Goal: Task Accomplishment & Management: Manage account settings

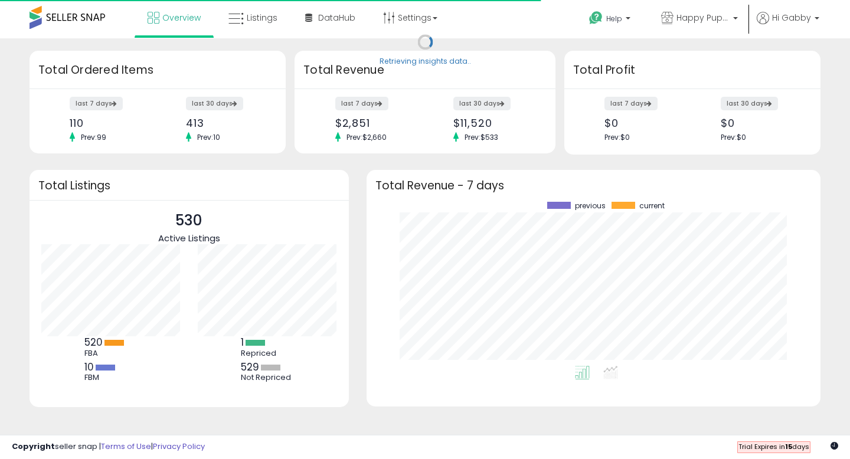
scroll to position [164, 431]
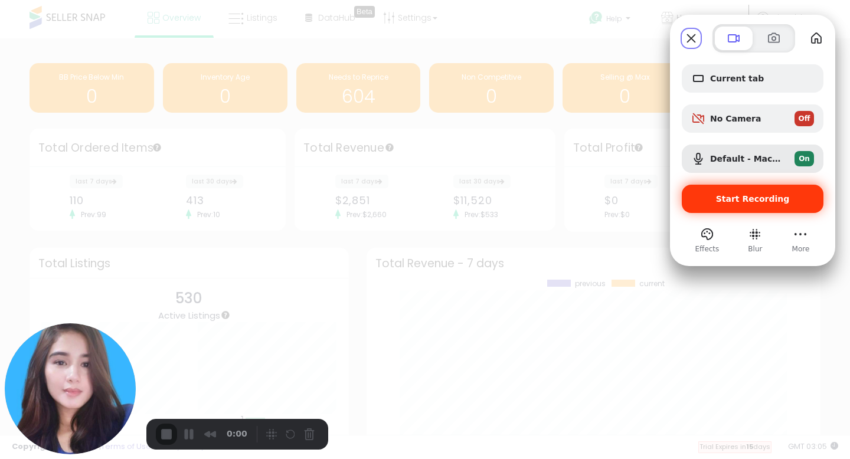
click at [741, 208] on div "Start Recording" at bounding box center [753, 199] width 142 height 28
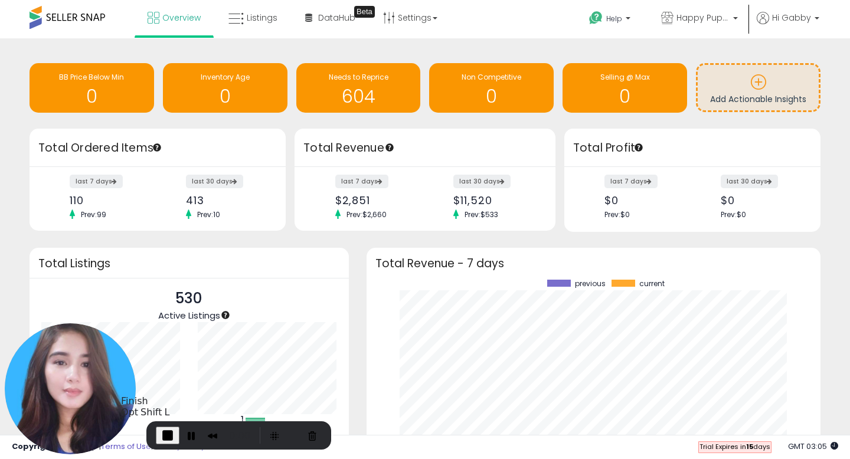
click at [162, 437] on span "End Recording" at bounding box center [168, 436] width 14 height 14
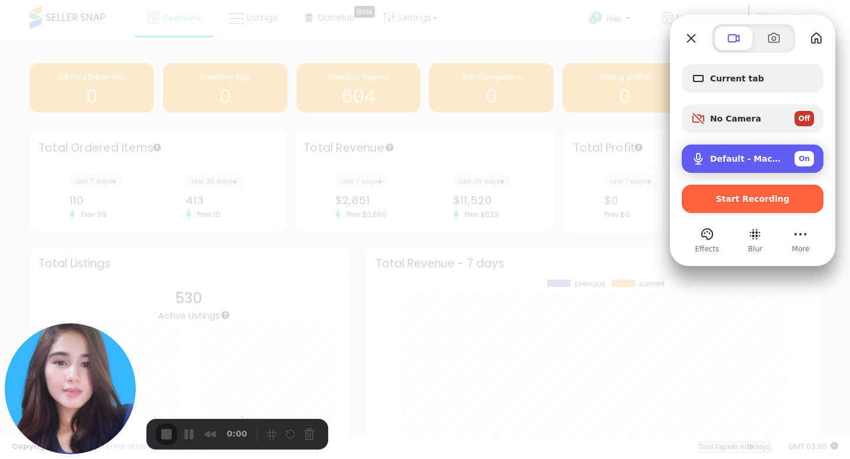
click at [763, 159] on span "Default - MacBook Air Microphone (Built-in)" at bounding box center [747, 158] width 75 height 9
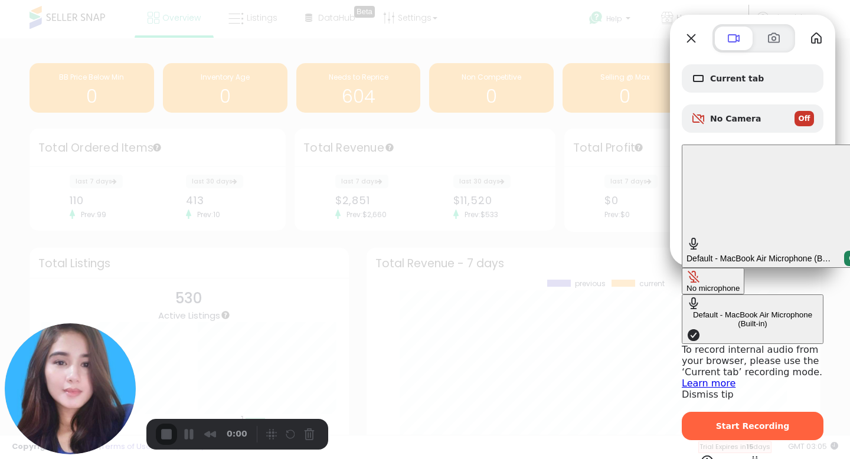
click at [543, 115] on div at bounding box center [425, 229] width 850 height 459
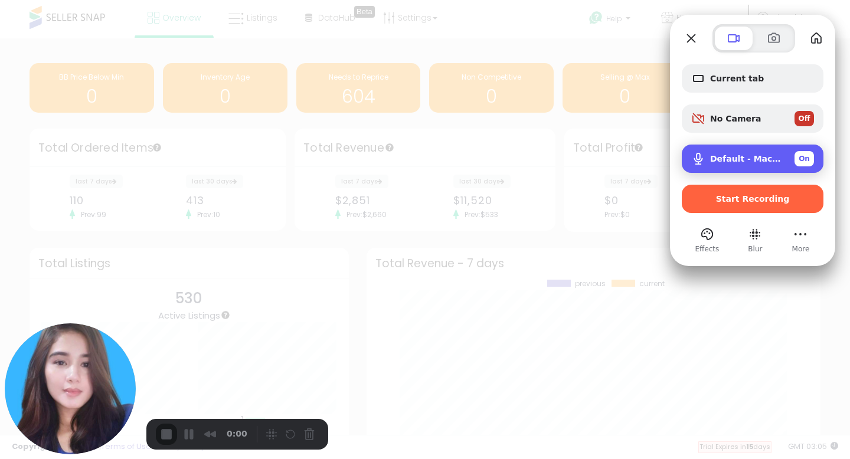
click at [763, 163] on span "Default - MacBook Air Microphone (Built-in)" at bounding box center [747, 158] width 75 height 9
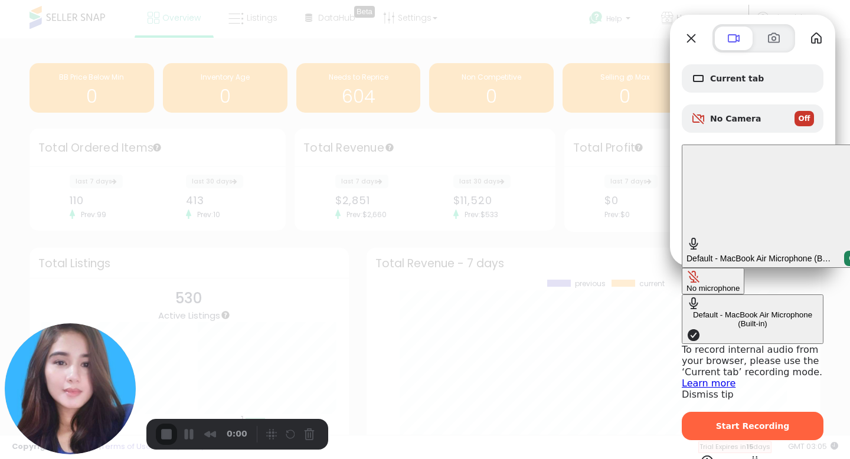
click at [562, 63] on div at bounding box center [425, 229] width 850 height 459
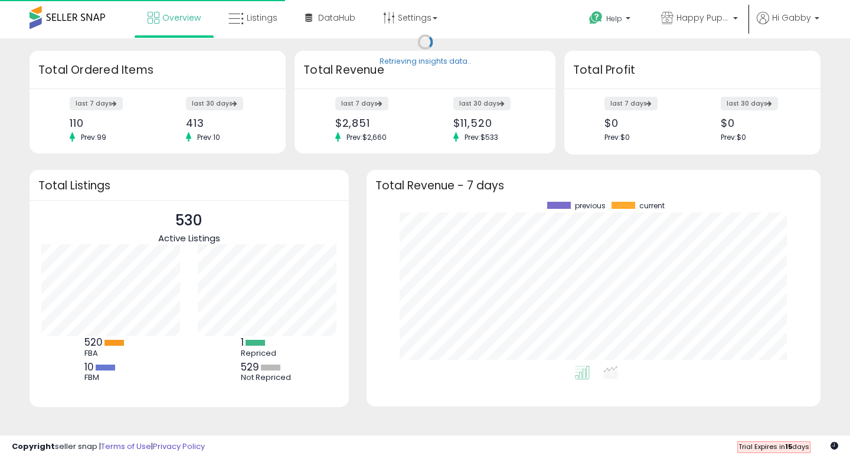
scroll to position [164, 431]
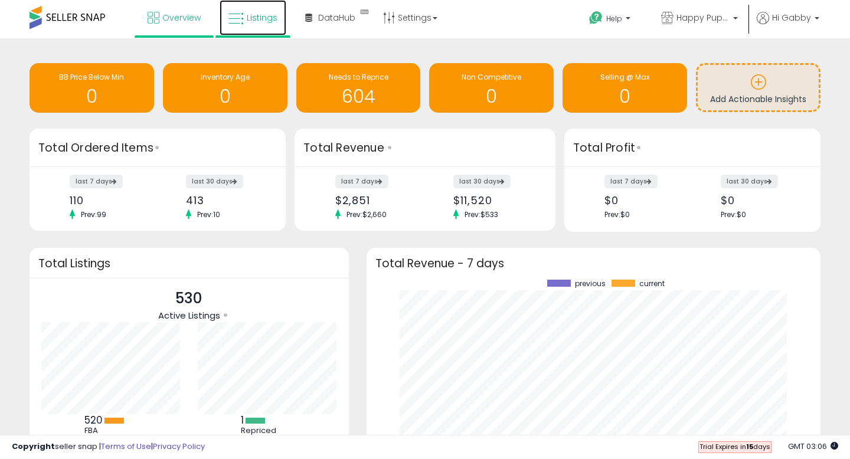
click at [266, 29] on link "Listings" at bounding box center [253, 17] width 67 height 35
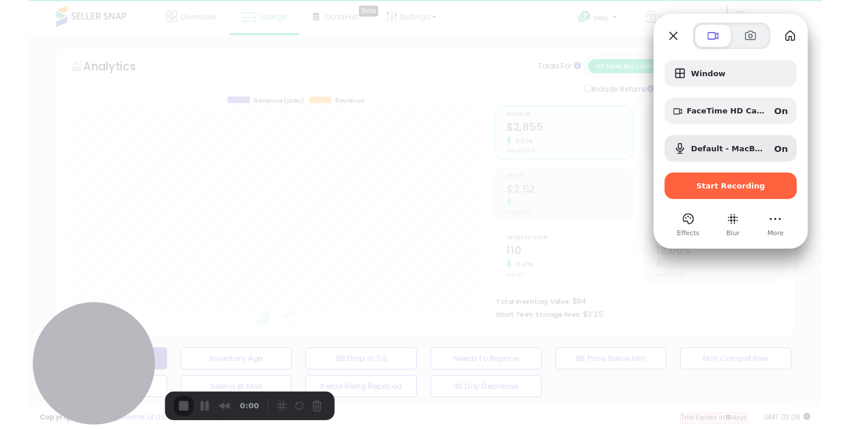
scroll to position [242, 458]
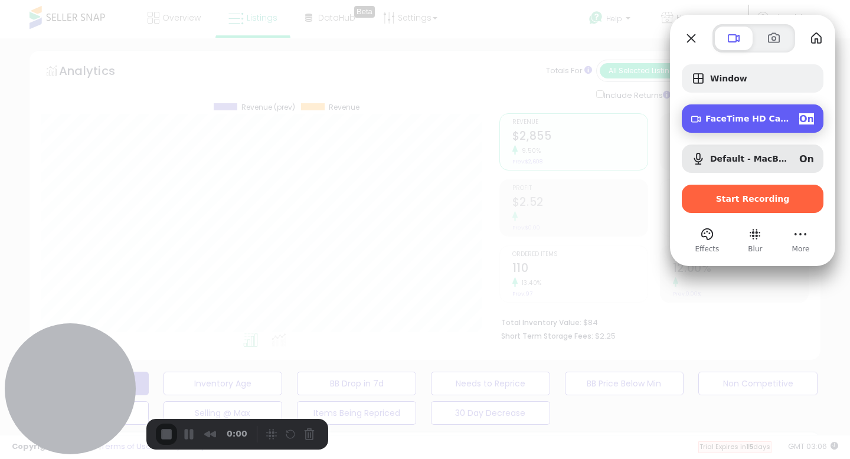
click at [723, 116] on span "FaceTime HD Camera (1C1C:B782)" at bounding box center [748, 118] width 84 height 9
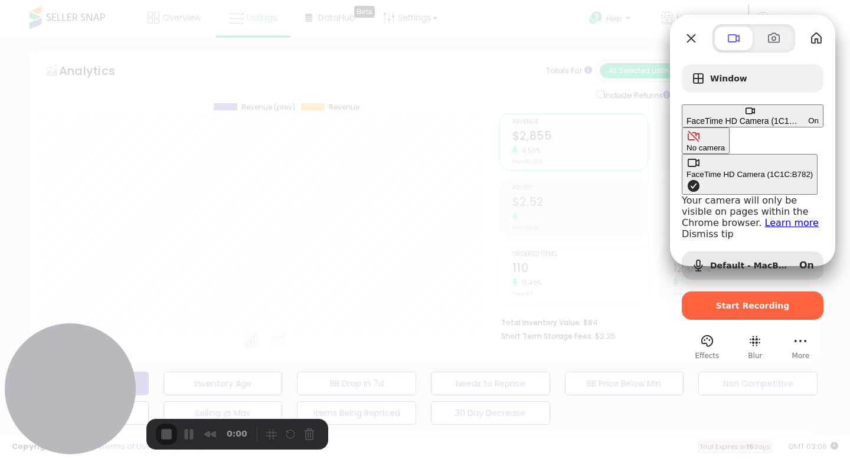
click at [687, 144] on div "No camera" at bounding box center [706, 148] width 38 height 9
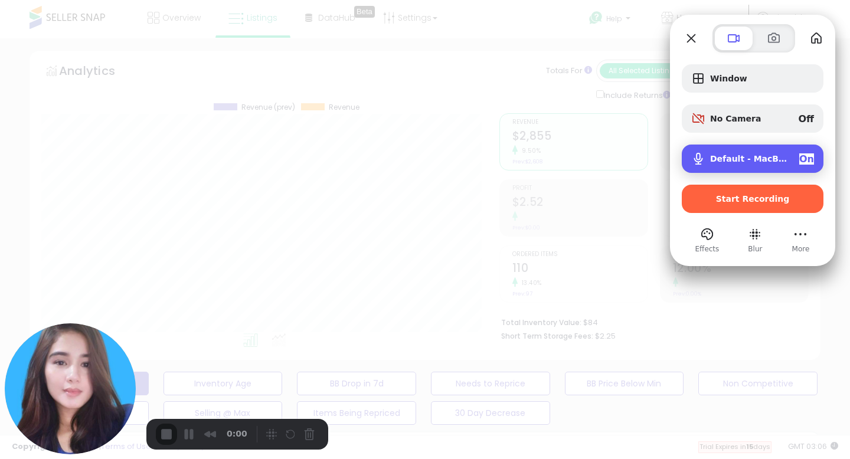
click at [741, 164] on span "Default - MacBook Air Microphone (Built-in)" at bounding box center [750, 158] width 80 height 9
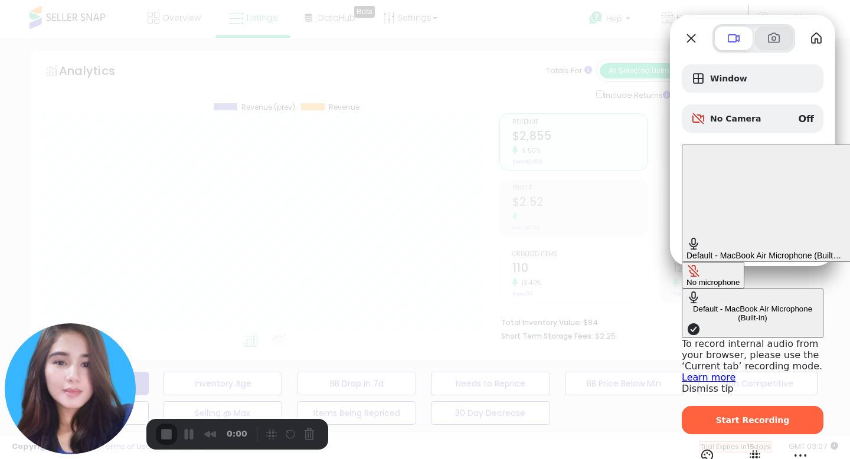
click at [780, 41] on span at bounding box center [774, 38] width 14 height 14
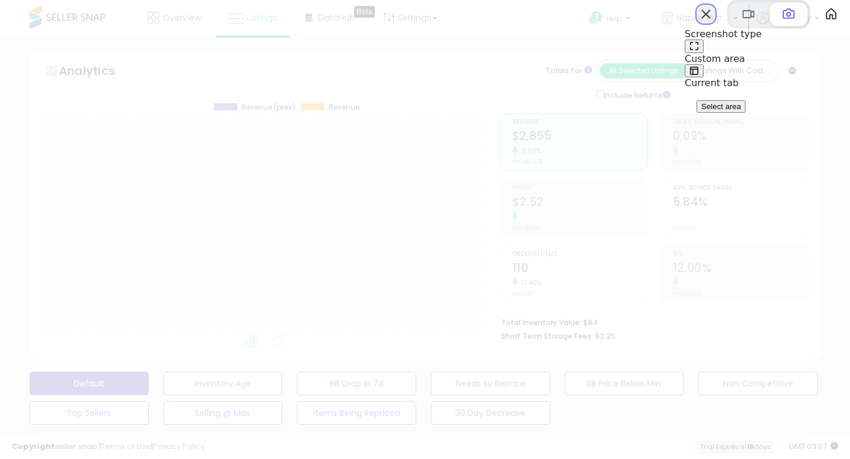
click at [697, 24] on button "Close" at bounding box center [706, 14] width 19 height 19
click at [644, 143] on div at bounding box center [425, 229] width 850 height 459
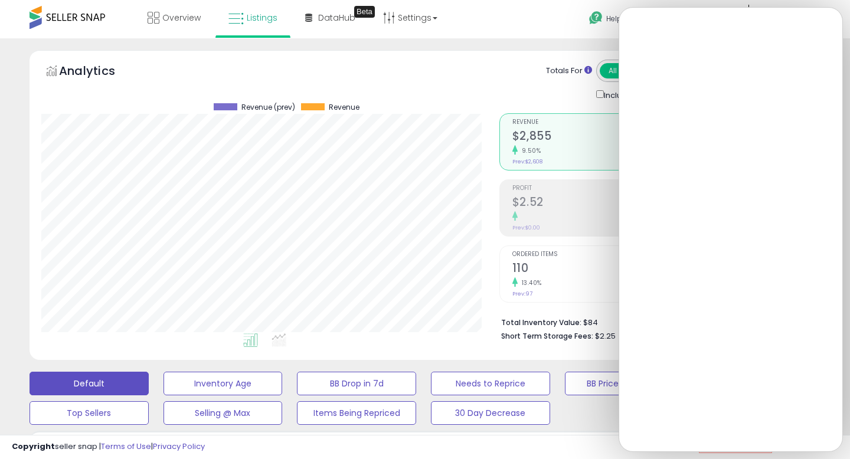
click at [553, 90] on div "Totals For All Selected Listings Listings With Cost Include Returns" at bounding box center [667, 81] width 266 height 42
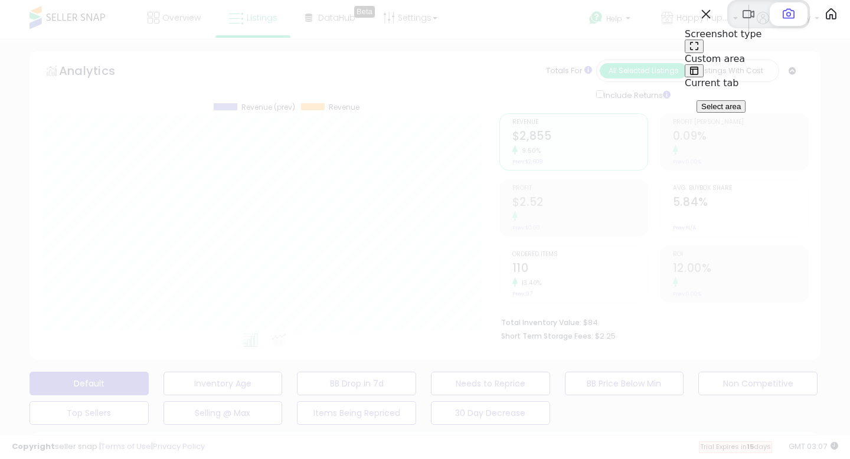
click at [548, 37] on div at bounding box center [425, 229] width 850 height 459
drag, startPoint x: 513, startPoint y: 107, endPoint x: 756, endPoint y: 51, distance: 249.6
click at [759, 56] on div "Screenshot type Custom area Current tab Select area" at bounding box center [425, 229] width 850 height 459
click at [742, 21] on span at bounding box center [749, 14] width 14 height 14
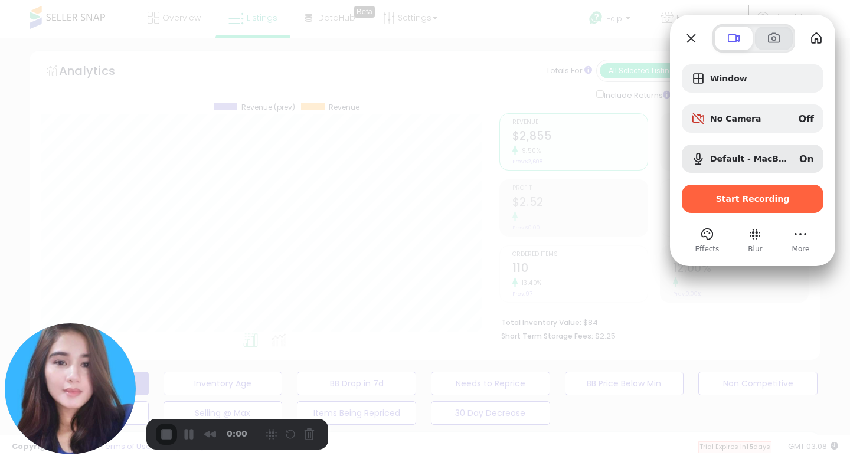
click at [776, 38] on span at bounding box center [774, 38] width 14 height 14
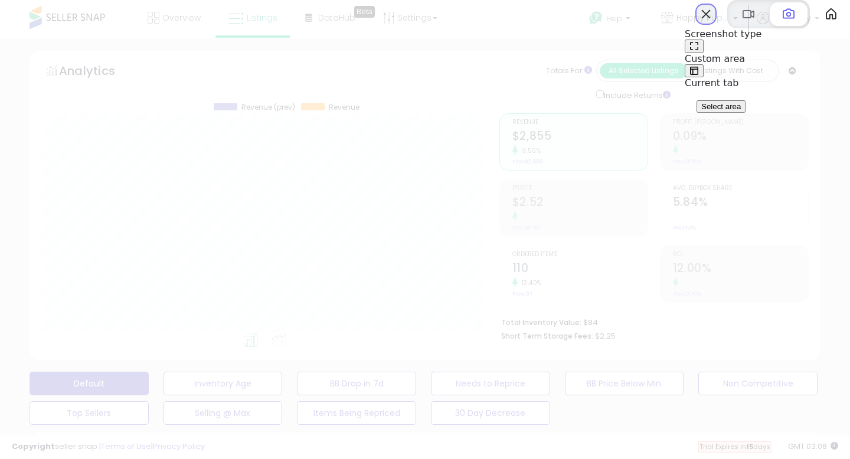
click at [697, 24] on button "Close" at bounding box center [706, 14] width 19 height 19
click at [699, 51] on span at bounding box center [694, 45] width 9 height 9
click at [719, 113] on button "Select area" at bounding box center [721, 106] width 49 height 12
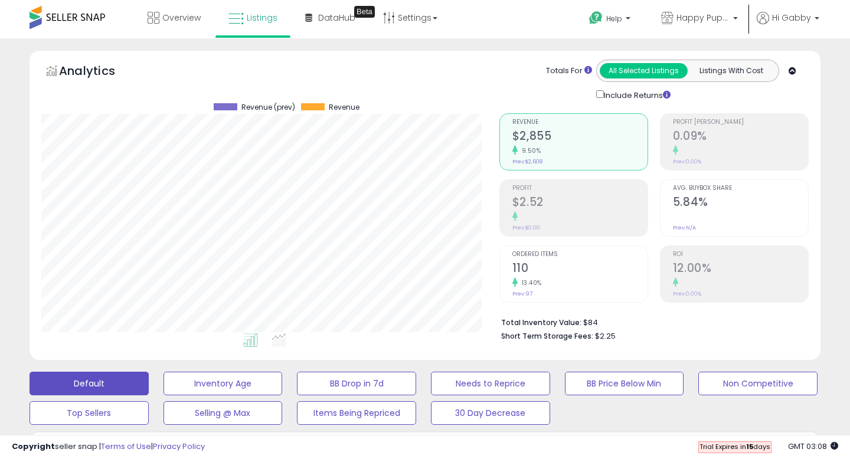
drag, startPoint x: 487, startPoint y: 106, endPoint x: 681, endPoint y: 344, distance: 307.7
click at [682, 345] on div "332 x 406" at bounding box center [425, 418] width 850 height 836
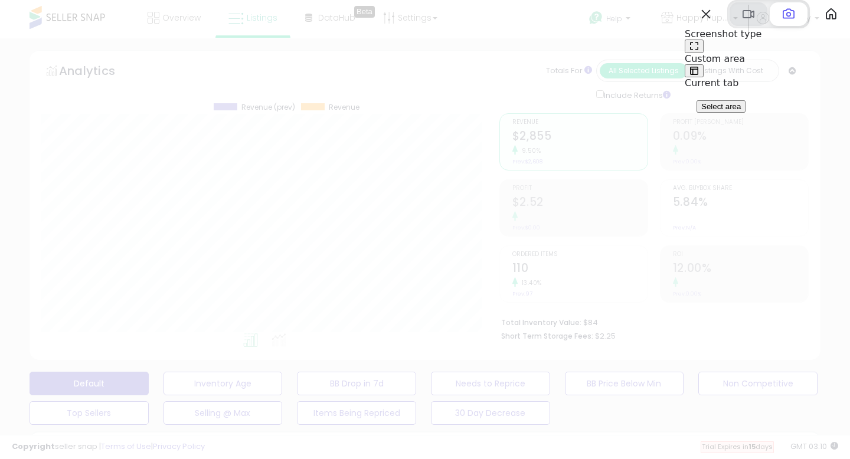
click at [742, 21] on span at bounding box center [749, 14] width 14 height 14
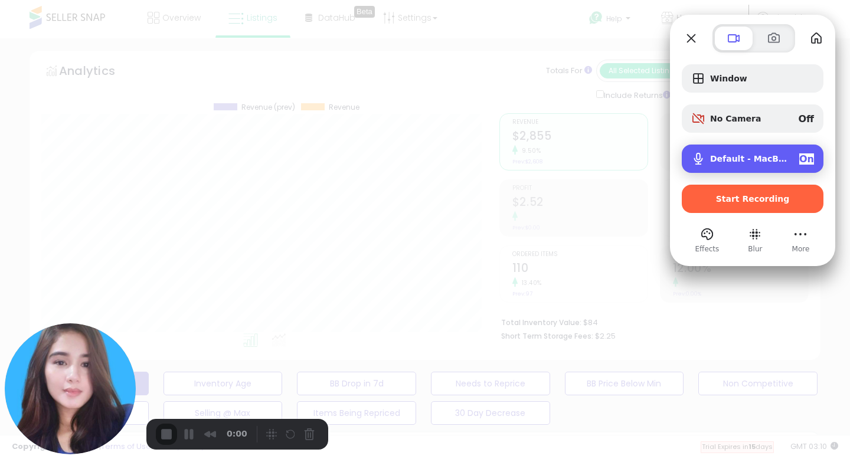
click at [744, 159] on span "Default - MacBook Air Microphone (Built-in)" at bounding box center [750, 158] width 80 height 9
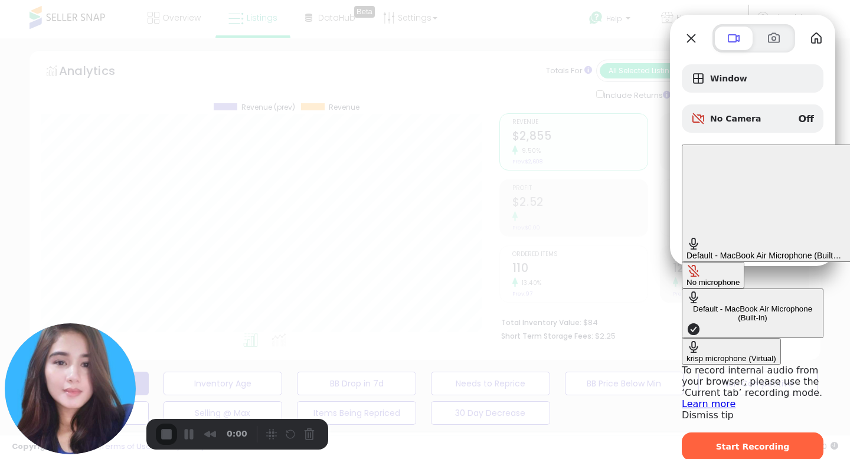
click at [687, 354] on div "krisp microphone (Virtual)" at bounding box center [732, 358] width 90 height 9
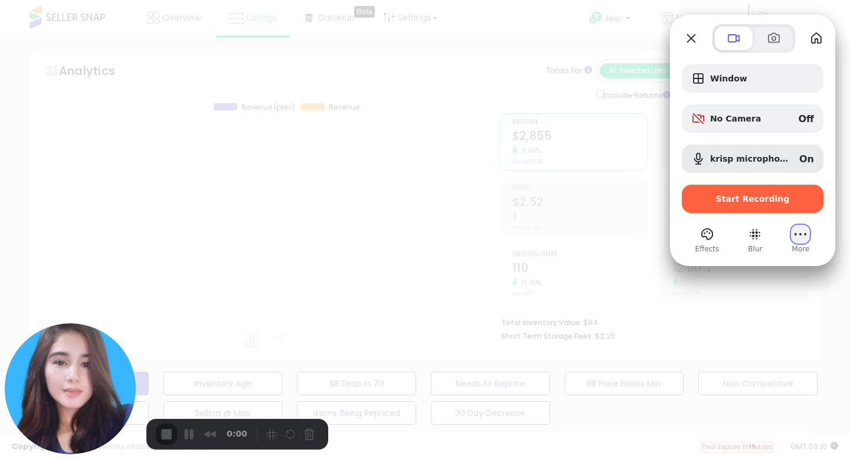
click at [803, 236] on button "More" at bounding box center [800, 234] width 19 height 19
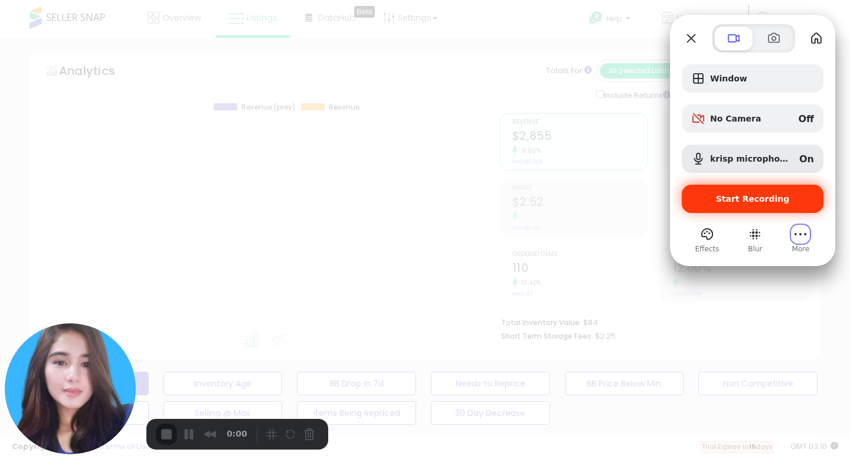
click at [744, 200] on span "Start Recording" at bounding box center [753, 198] width 74 height 9
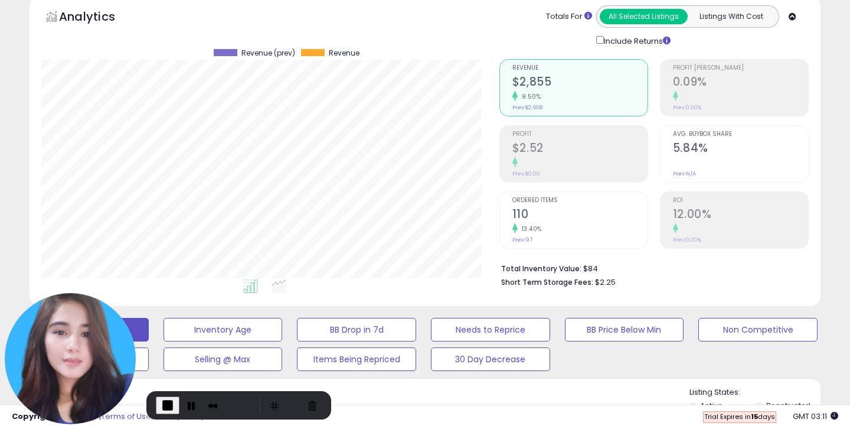
scroll to position [0, 0]
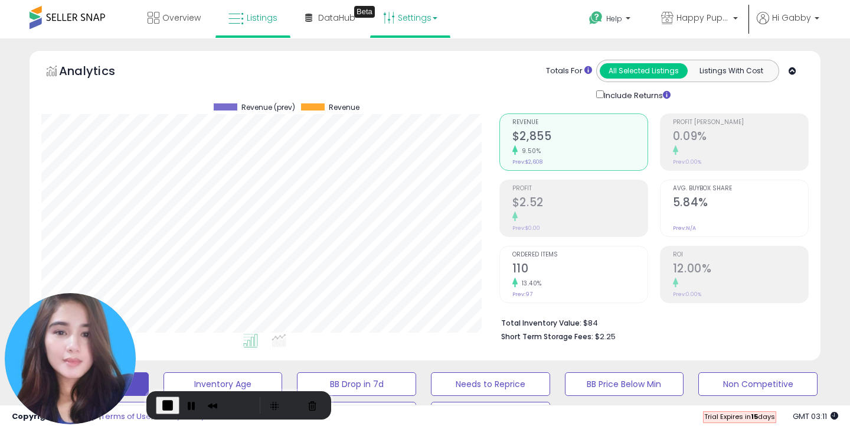
click at [426, 23] on link "Settings" at bounding box center [410, 17] width 72 height 35
click at [401, 62] on link "Store settings" at bounding box center [412, 59] width 53 height 11
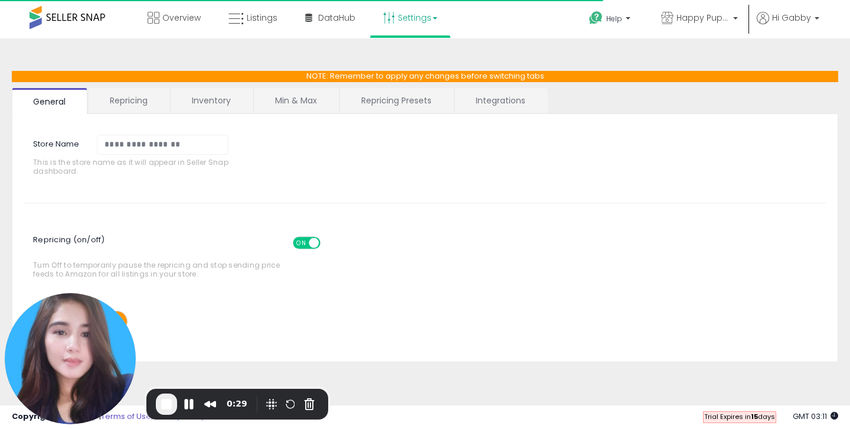
click at [303, 102] on link "Min & Max" at bounding box center [296, 100] width 84 height 25
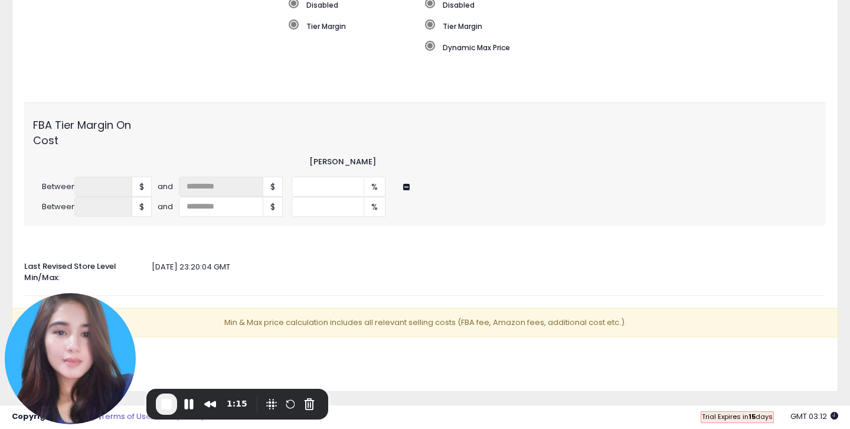
scroll to position [393, 0]
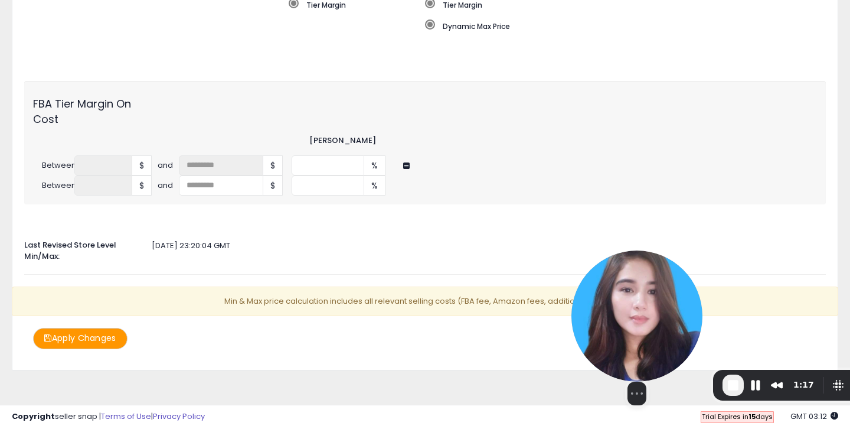
drag, startPoint x: 64, startPoint y: 335, endPoint x: 632, endPoint y: 314, distance: 568.5
click at [632, 314] on img at bounding box center [637, 315] width 131 height 131
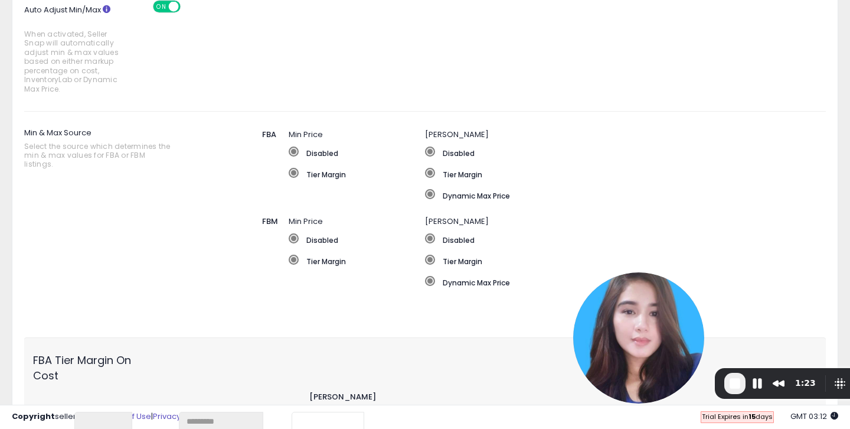
scroll to position [0, 0]
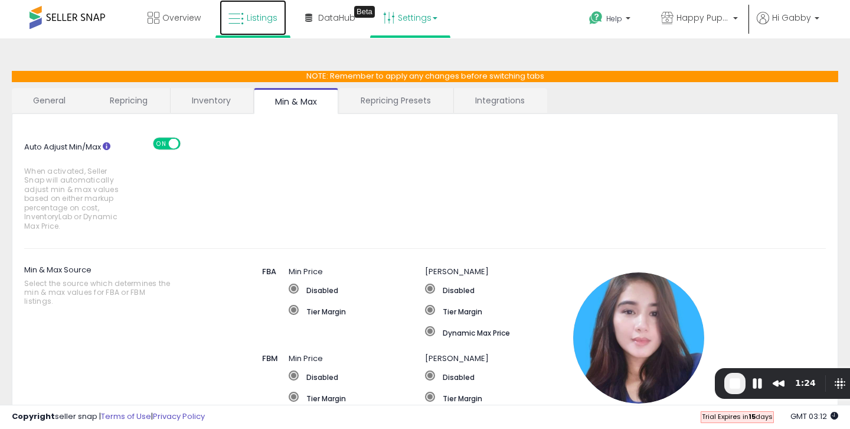
click at [250, 30] on link "Listings" at bounding box center [253, 17] width 67 height 35
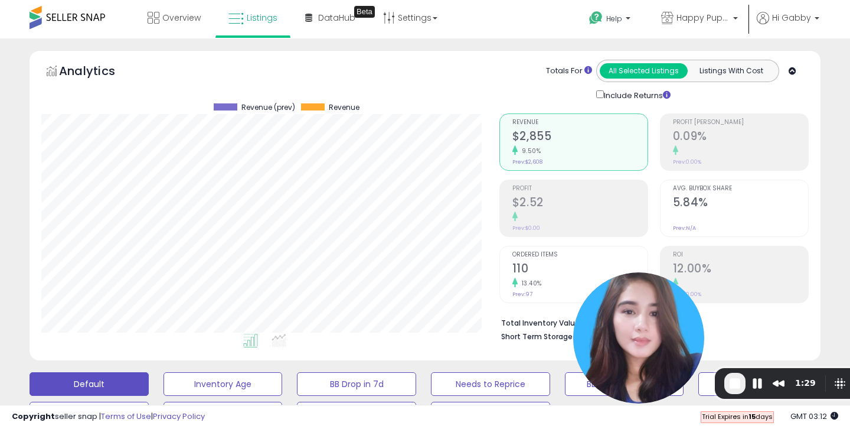
scroll to position [242, 458]
click at [433, 20] on link "Settings" at bounding box center [410, 17] width 72 height 35
click at [400, 61] on link "Store settings" at bounding box center [412, 59] width 53 height 11
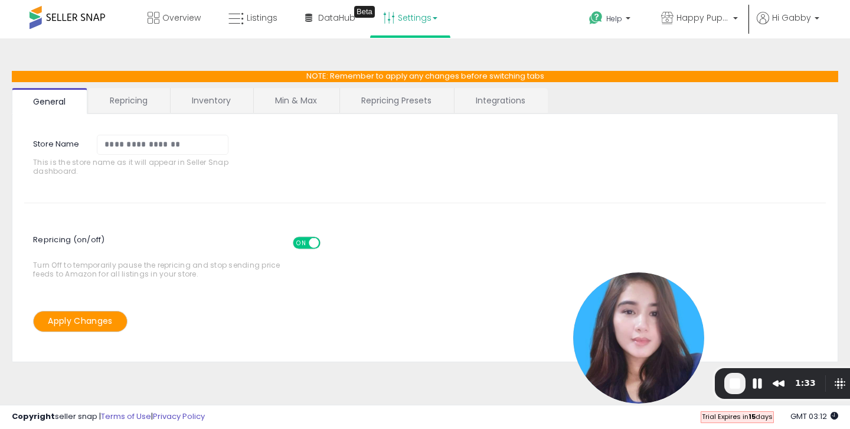
click at [503, 103] on link "Integrations" at bounding box center [501, 100] width 92 height 25
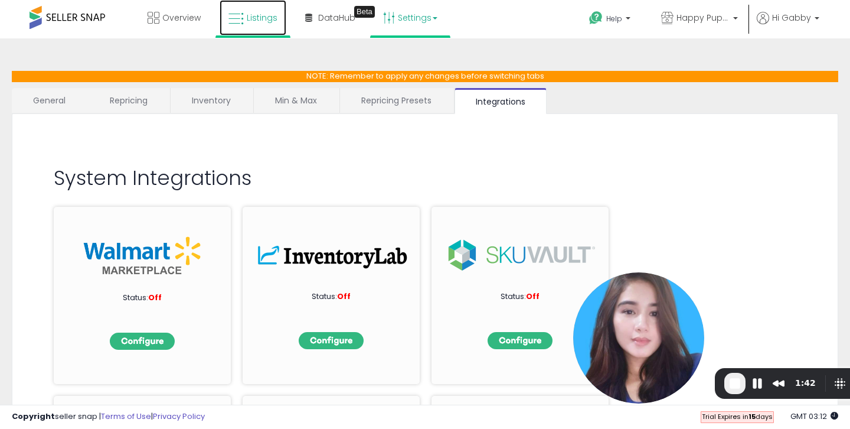
click at [265, 23] on link "Listings" at bounding box center [253, 17] width 67 height 35
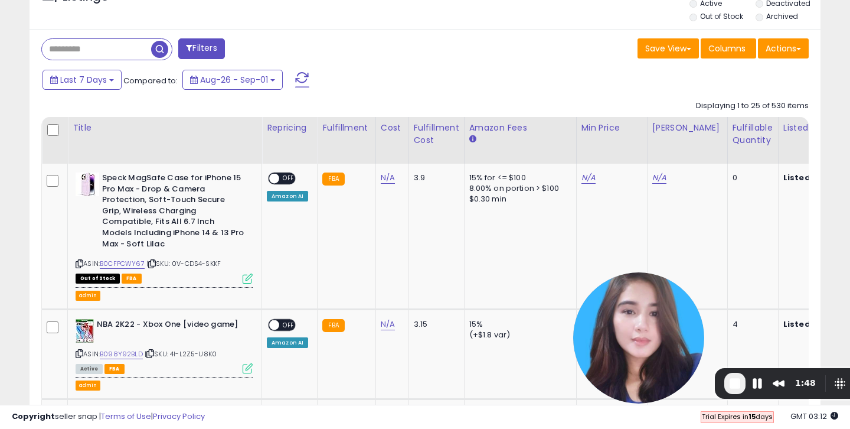
scroll to position [462, 0]
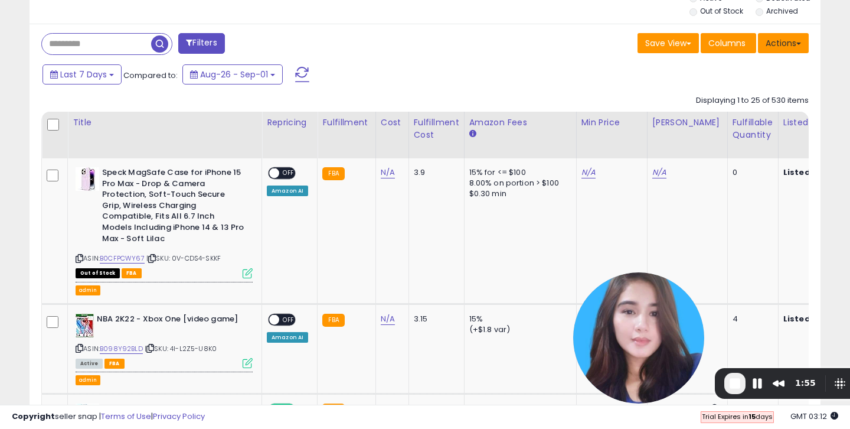
click at [795, 48] on button "Actions" at bounding box center [783, 43] width 51 height 20
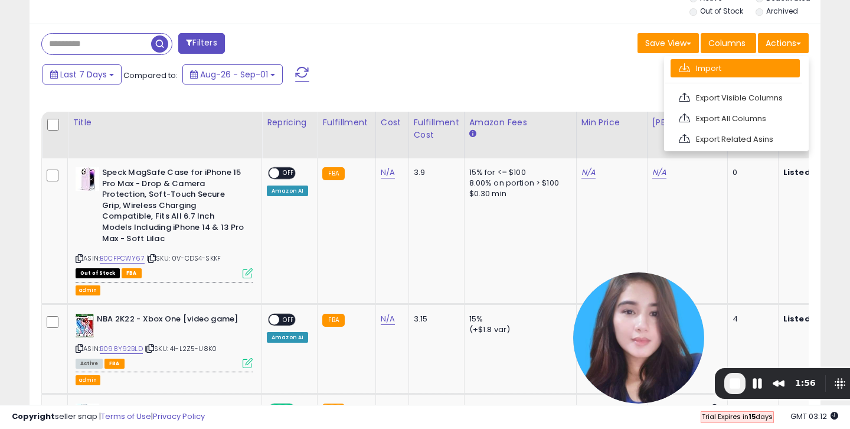
click at [722, 73] on link "Import" at bounding box center [735, 68] width 129 height 18
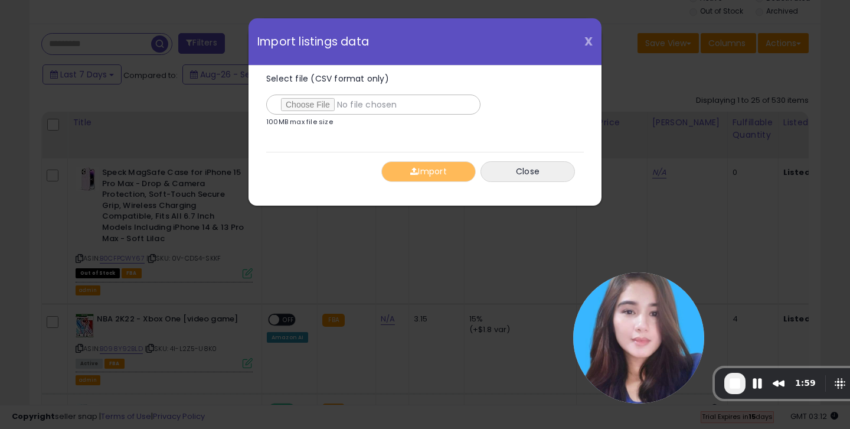
click at [591, 43] on span "X" at bounding box center [589, 41] width 8 height 17
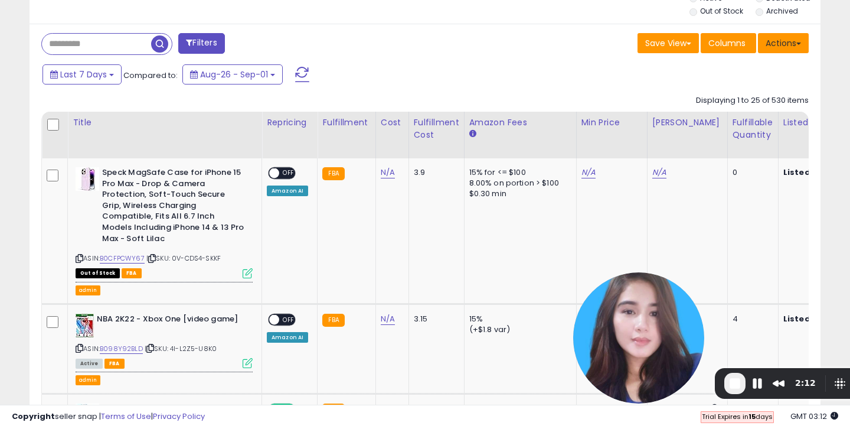
click at [800, 50] on button "Actions" at bounding box center [783, 43] width 51 height 20
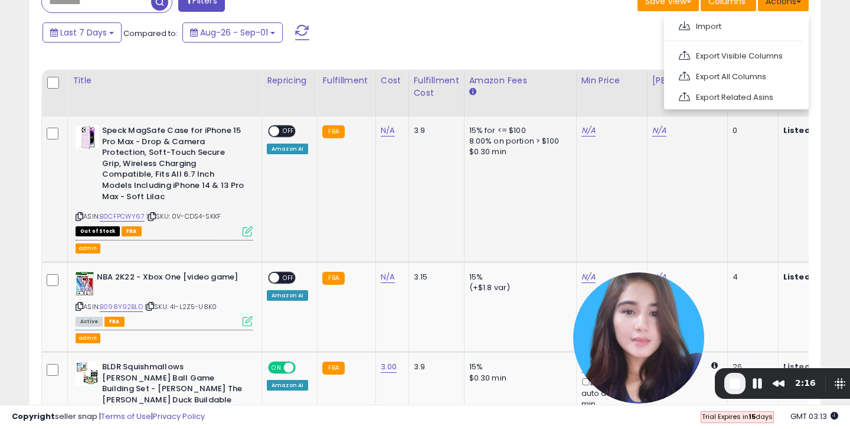
scroll to position [516, 0]
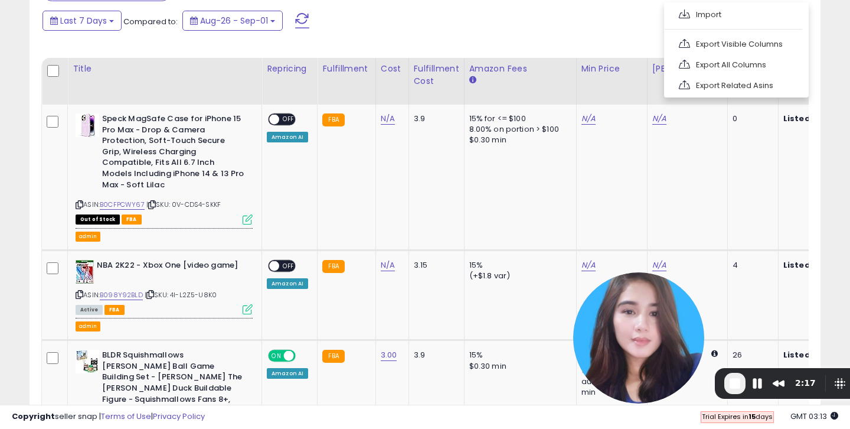
click at [572, 35] on div "Last 7 Days Compared to: Aug-26 - Sep-01" at bounding box center [328, 22] width 576 height 27
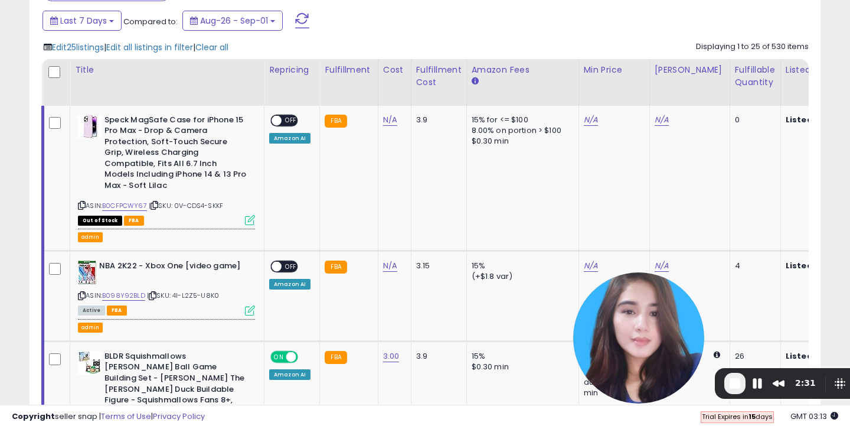
click at [169, 48] on span "Edit all listings in filter" at bounding box center [149, 47] width 87 height 12
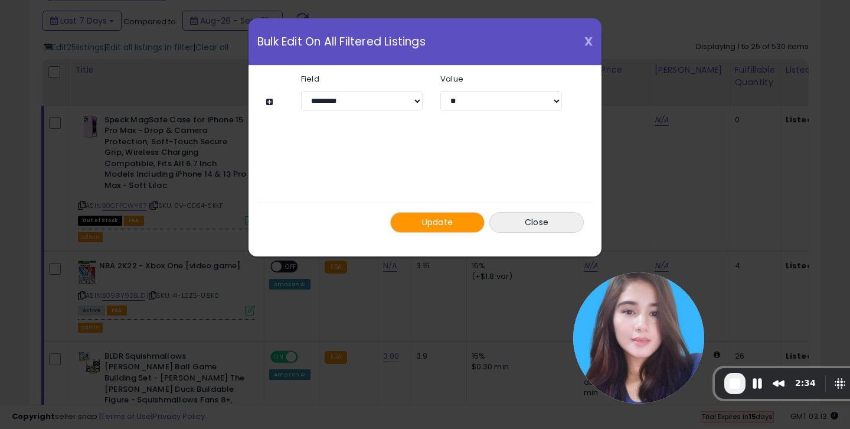
click at [587, 39] on span "X" at bounding box center [589, 41] width 8 height 17
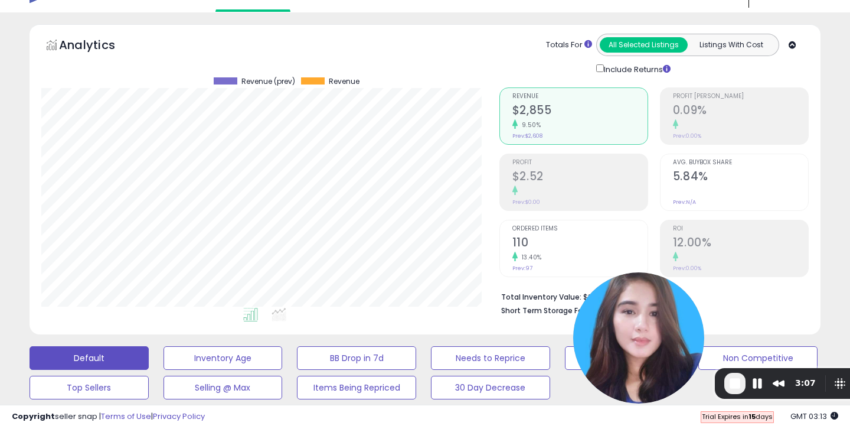
scroll to position [0, 0]
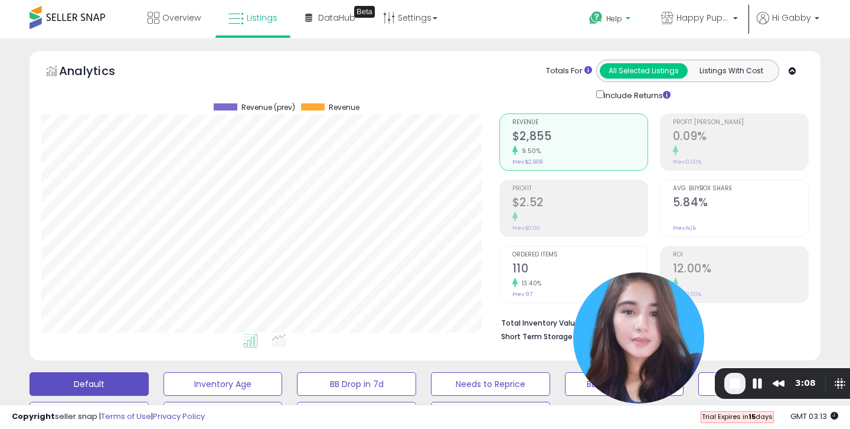
click at [626, 20] on p "Help" at bounding box center [611, 20] width 45 height 13
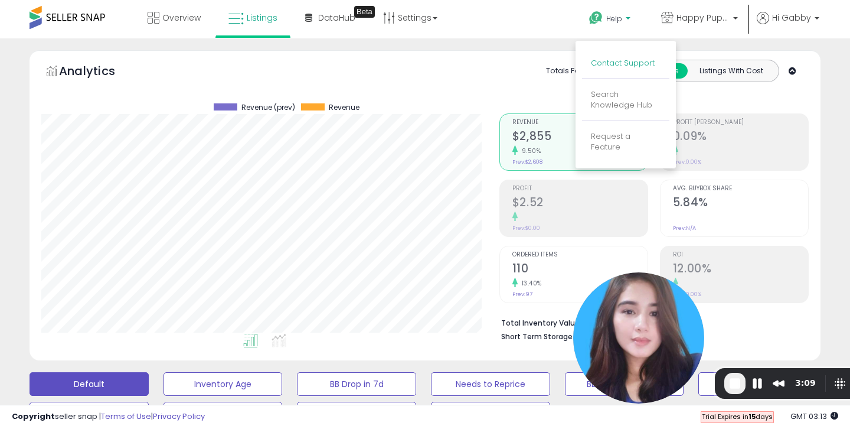
click at [624, 66] on link "Contact Support" at bounding box center [623, 62] width 64 height 11
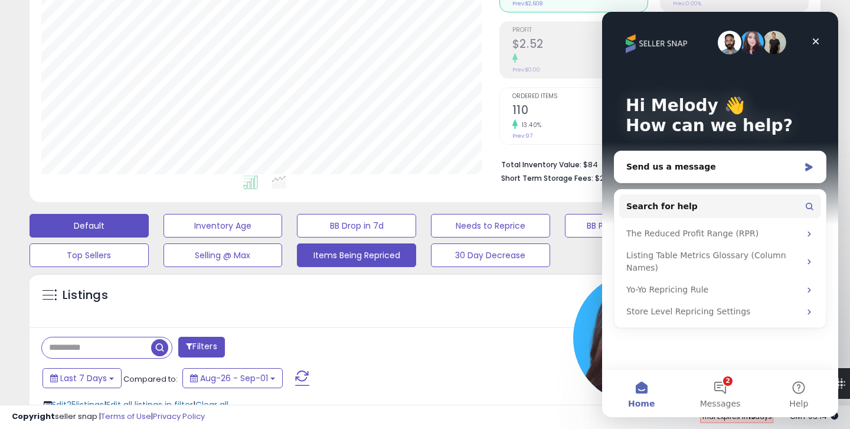
scroll to position [159, 0]
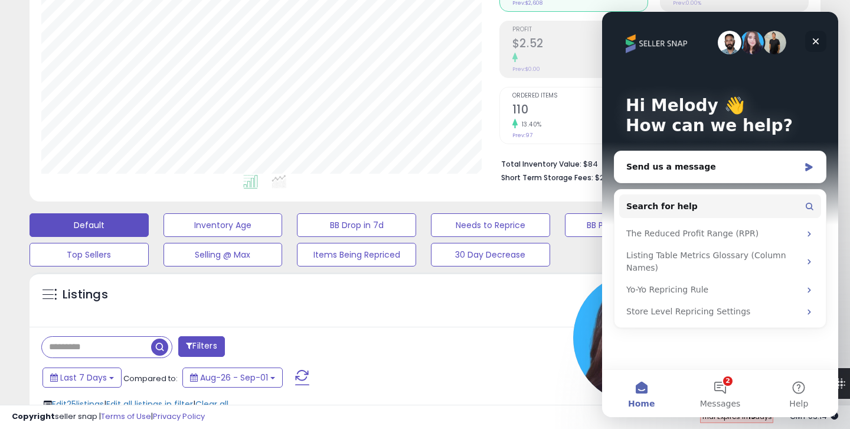
click at [818, 43] on icon "Close" at bounding box center [816, 41] width 6 height 6
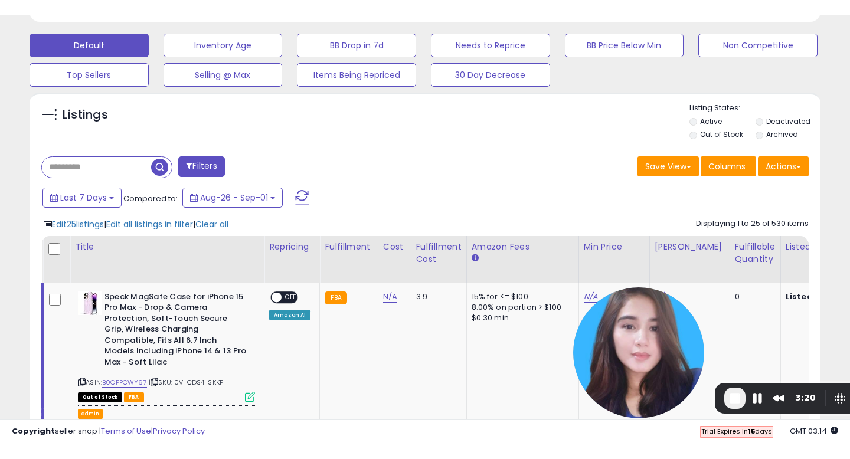
scroll to position [415, 0]
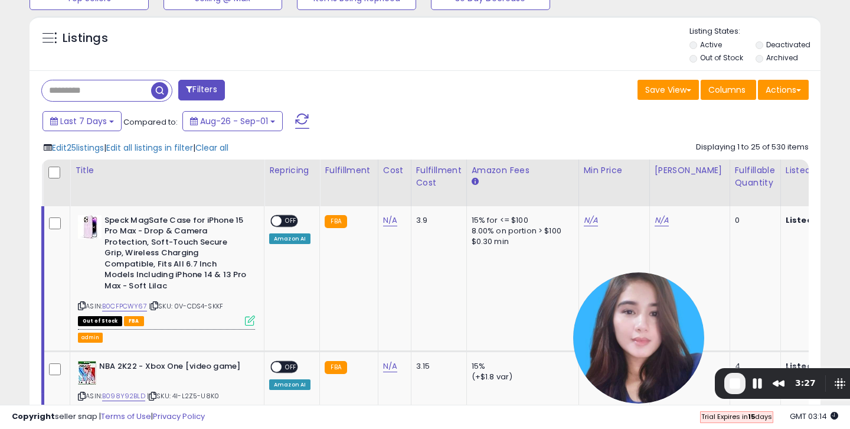
click at [733, 390] on span "End Recording" at bounding box center [735, 383] width 14 height 14
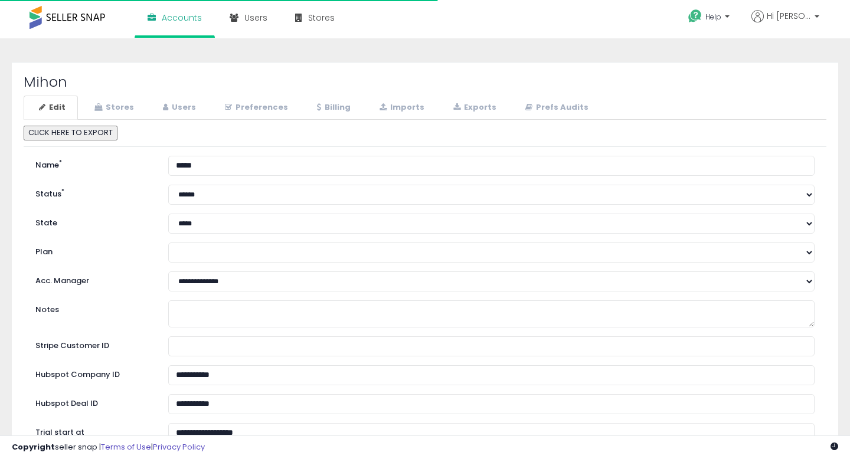
click at [213, 194] on select "****** ******** *********" at bounding box center [491, 195] width 647 height 20
select select "*********"
click at [168, 185] on select "****** ******** *********" at bounding box center [491, 195] width 647 height 20
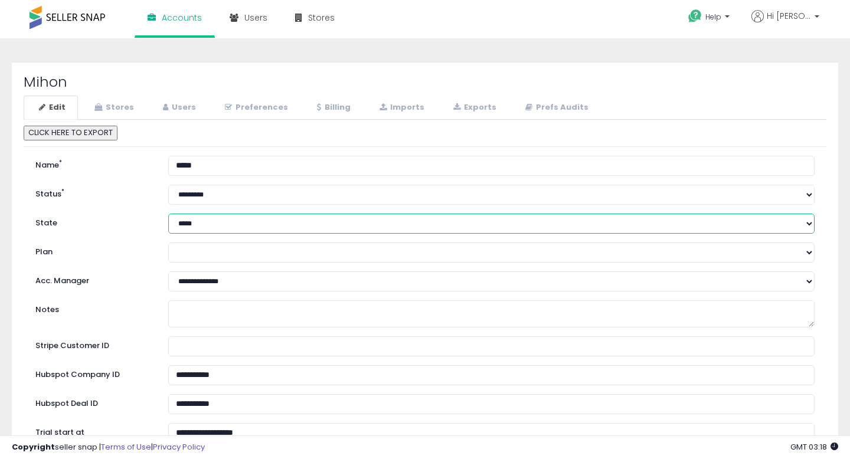
click at [188, 221] on select "**********" at bounding box center [491, 224] width 647 height 20
select select "****"
click at [168, 214] on select "**********" at bounding box center [491, 224] width 647 height 20
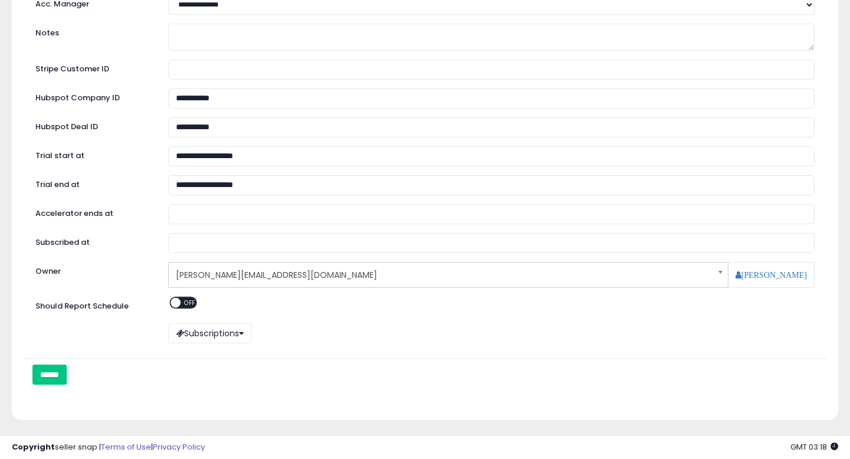
scroll to position [312, 0]
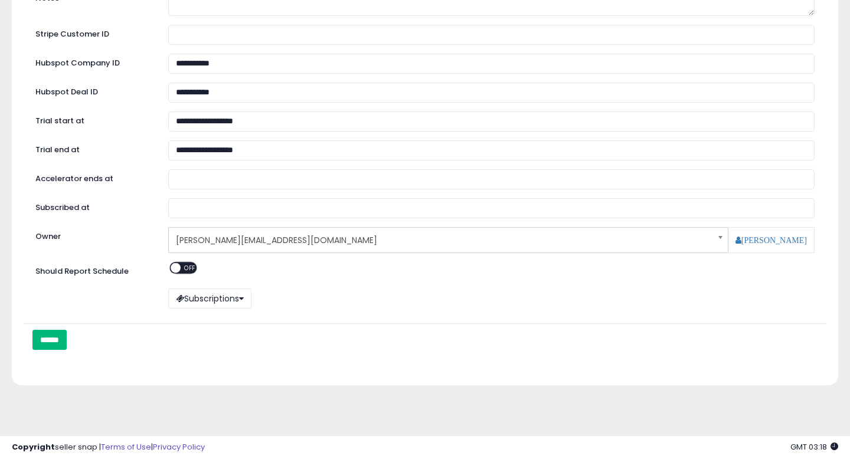
click at [58, 330] on input "******" at bounding box center [49, 340] width 34 height 20
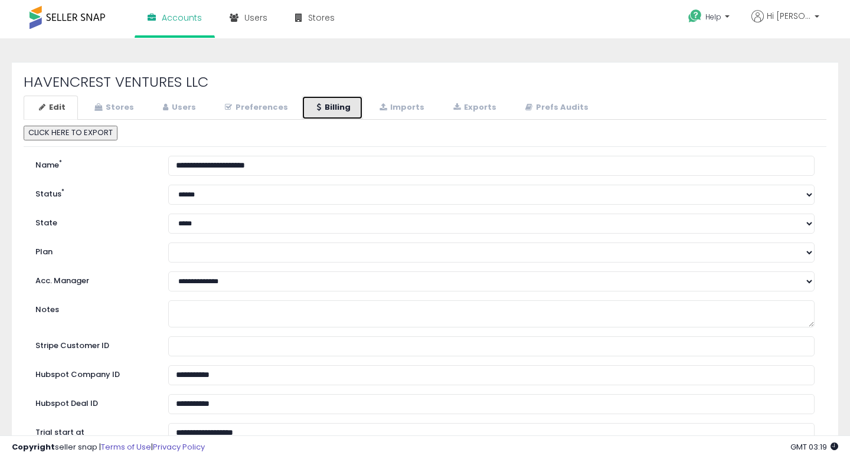
click at [340, 109] on link "Billing" at bounding box center [332, 108] width 61 height 24
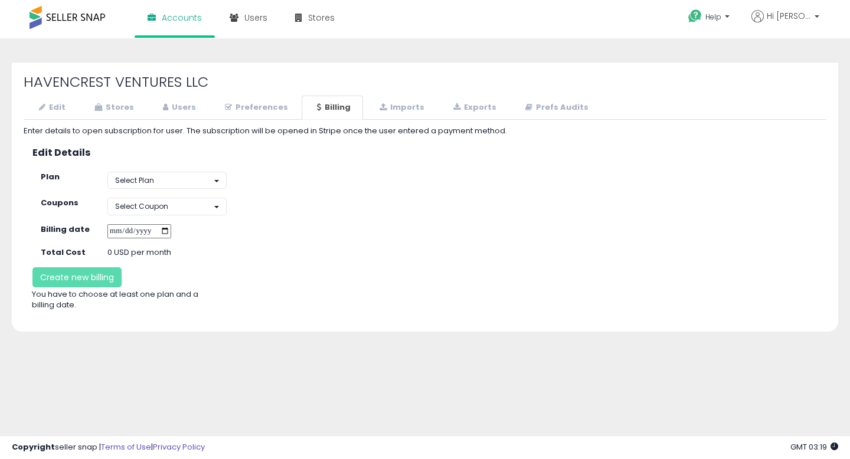
click at [181, 170] on div "**********" at bounding box center [434, 167] width 804 height 44
click at [172, 183] on button "Select Plan" at bounding box center [166, 180] width 119 height 17
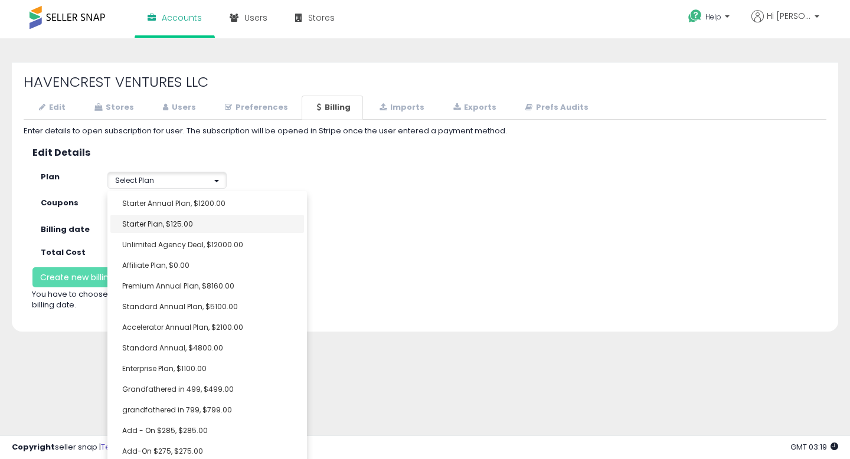
select select "**********"
click at [195, 226] on link "Starter Plan, $125.00" at bounding box center [207, 224] width 194 height 18
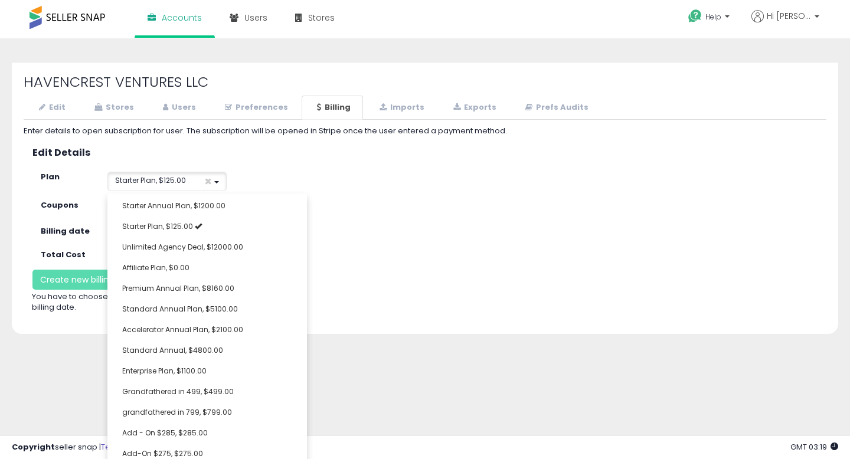
click at [493, 215] on div "**********" at bounding box center [434, 208] width 804 height 17
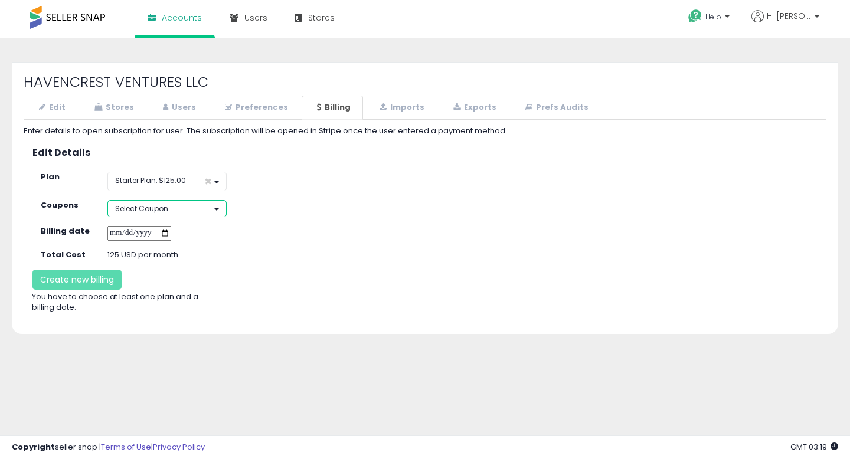
click at [206, 210] on button "Select Coupon" at bounding box center [166, 208] width 119 height 17
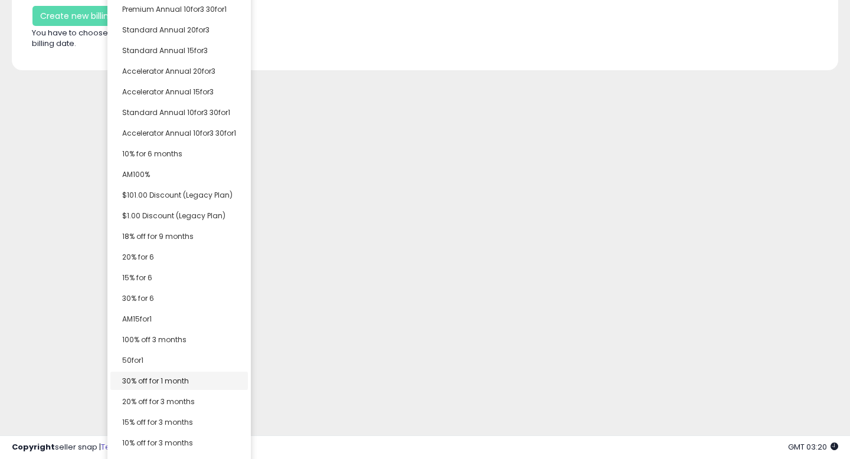
scroll to position [274, 0]
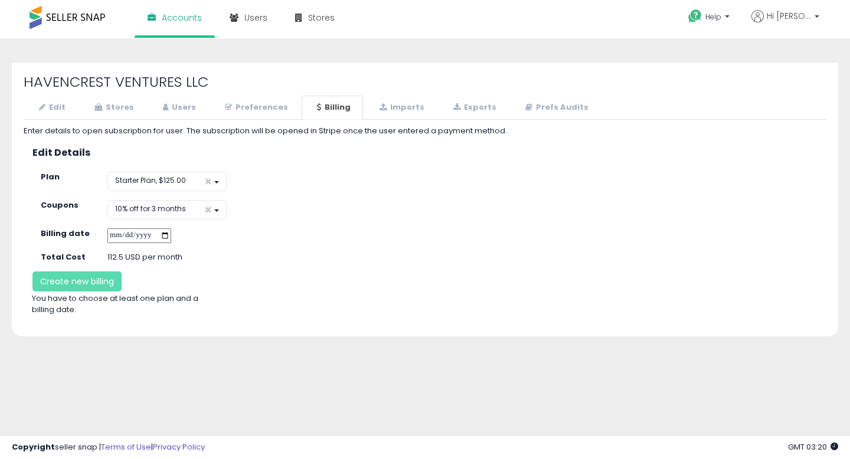
click at [162, 435] on div "**********" at bounding box center [425, 295] width 839 height 490
click at [171, 236] on input "date" at bounding box center [139, 236] width 64 height 15
type input "**********"
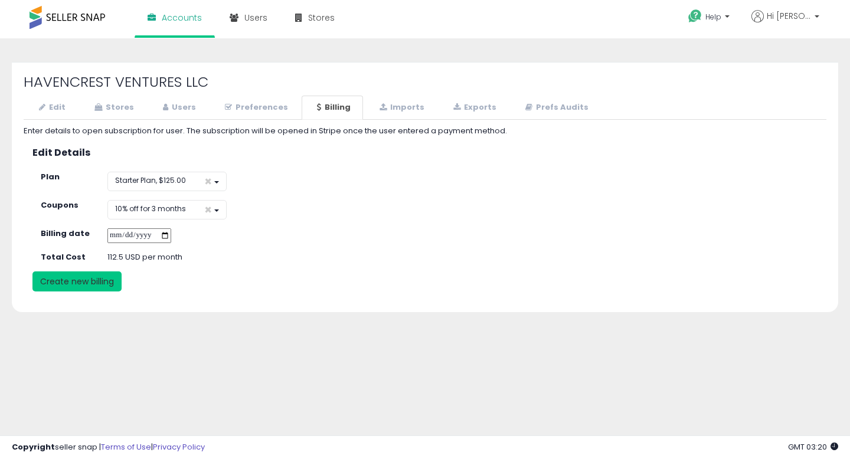
click at [56, 285] on button "Create new billing" at bounding box center [76, 282] width 89 height 20
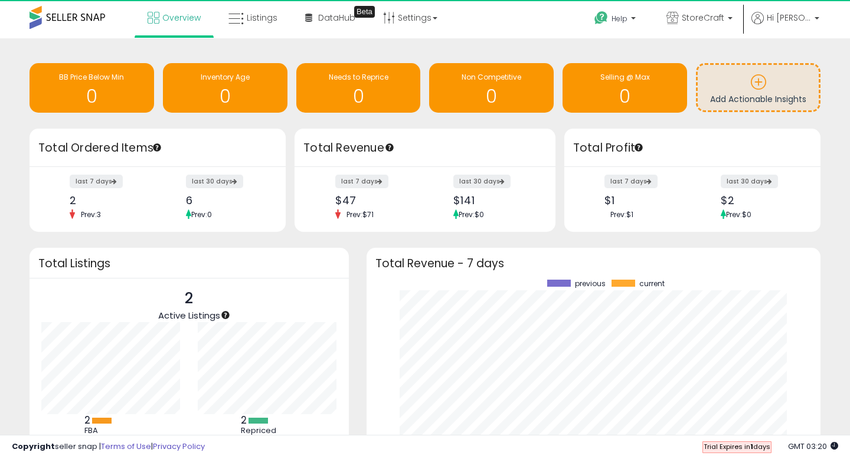
scroll to position [164, 431]
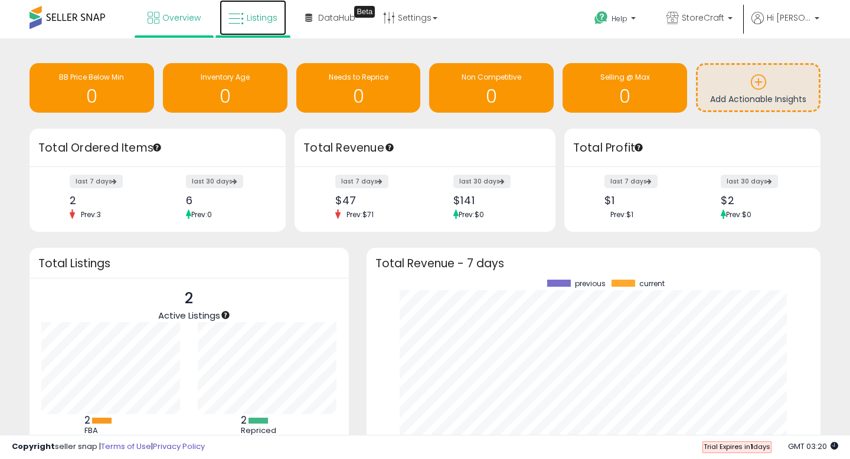
click at [260, 24] on link "Listings" at bounding box center [253, 17] width 67 height 35
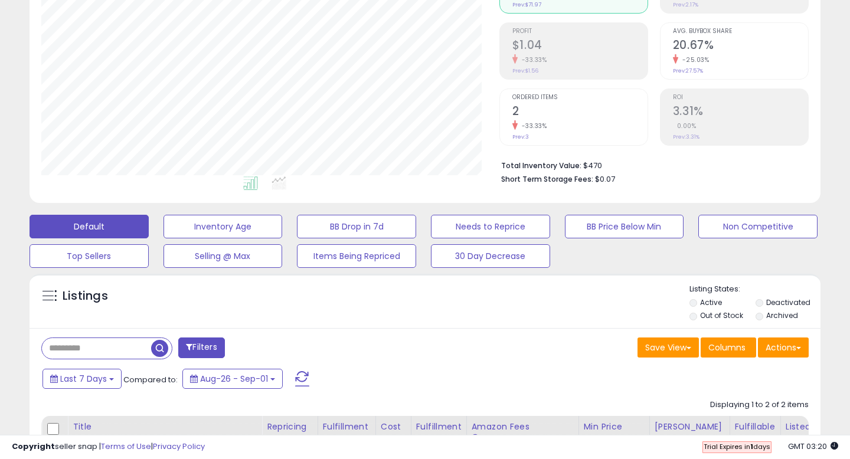
scroll to position [159, 0]
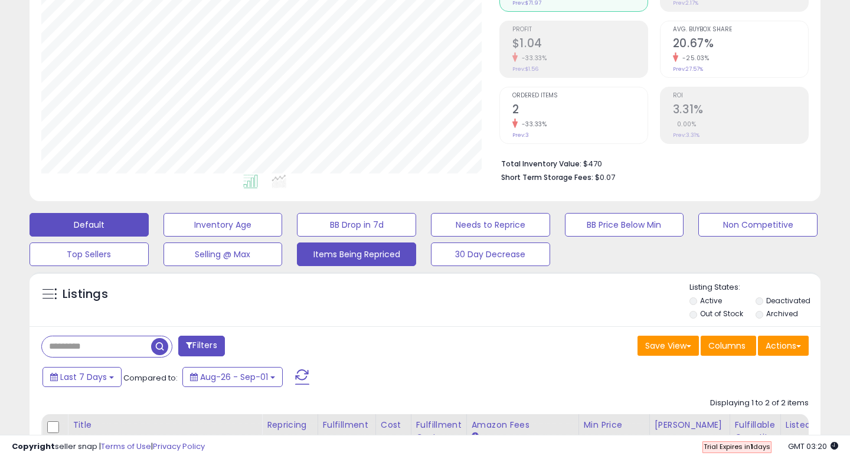
click at [377, 262] on button "Items Being Repriced" at bounding box center [356, 255] width 119 height 24
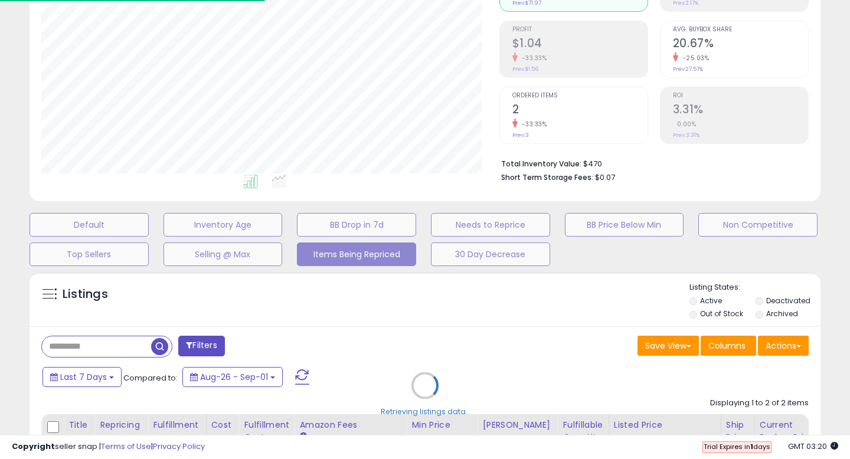
select select "**"
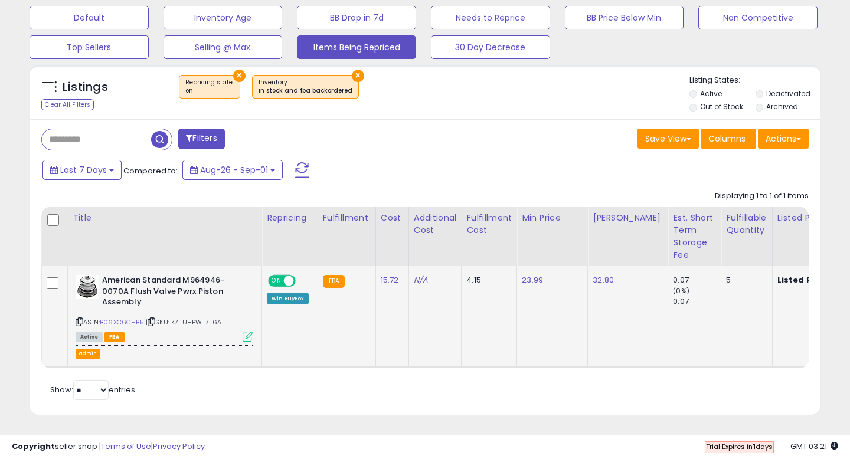
click at [246, 338] on icon at bounding box center [248, 337] width 10 height 10
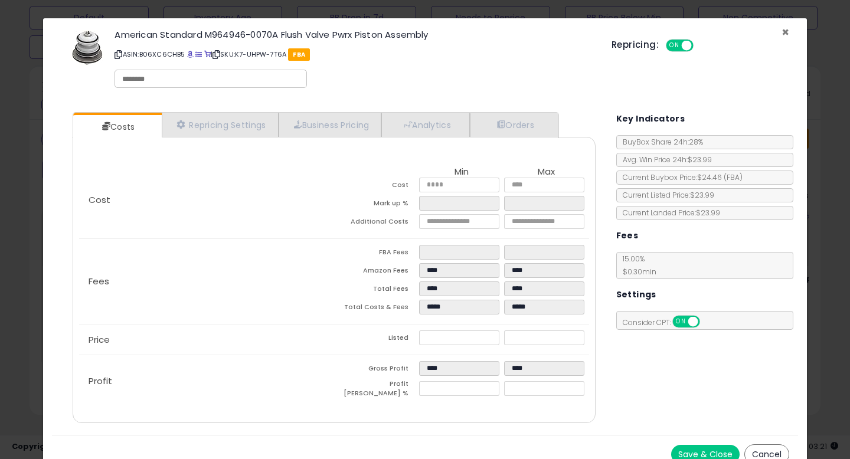
click at [786, 34] on span "×" at bounding box center [786, 32] width 8 height 17
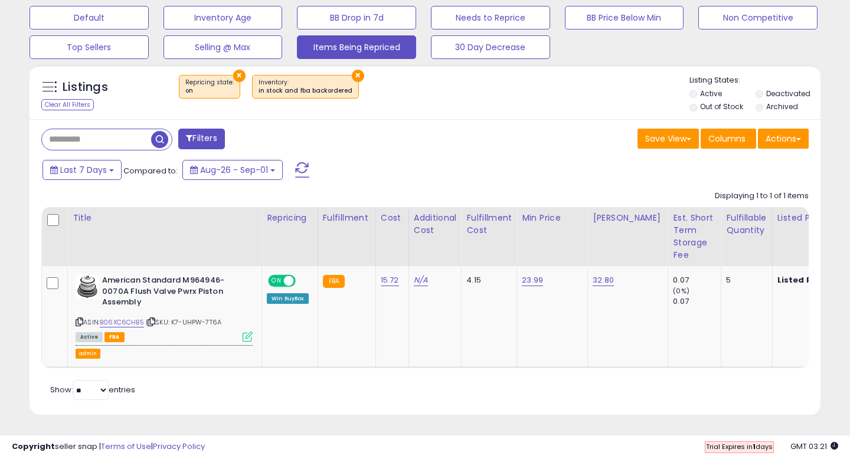
scroll to position [282, 0]
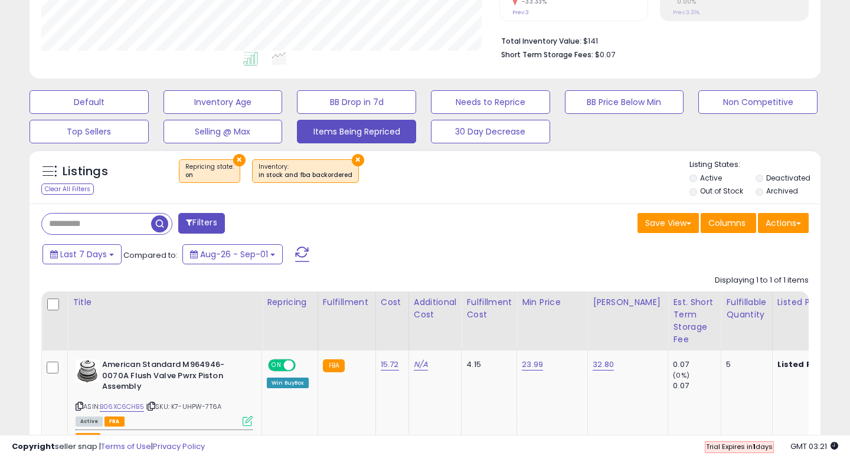
click at [238, 161] on button "×" at bounding box center [239, 160] width 12 height 12
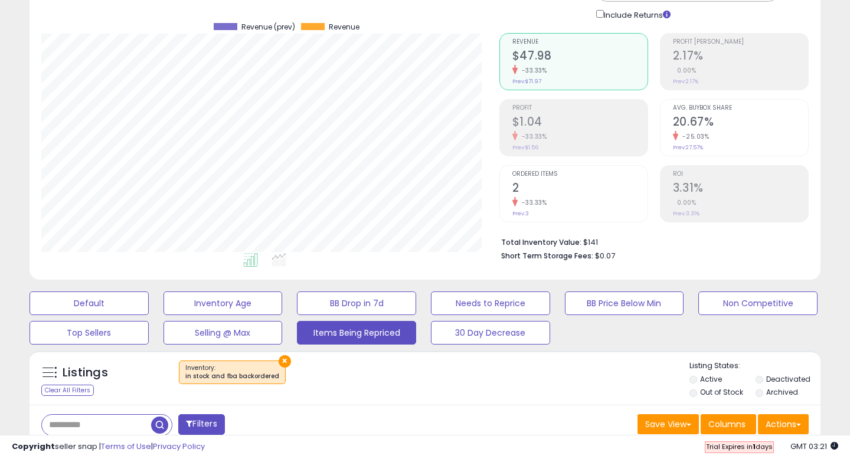
scroll to position [148, 0]
